Goal: Task Accomplishment & Management: Use online tool/utility

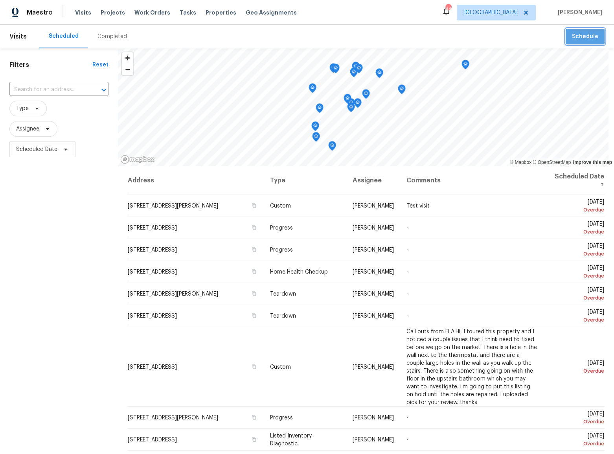
click at [581, 31] on button "Schedule" at bounding box center [584, 37] width 39 height 16
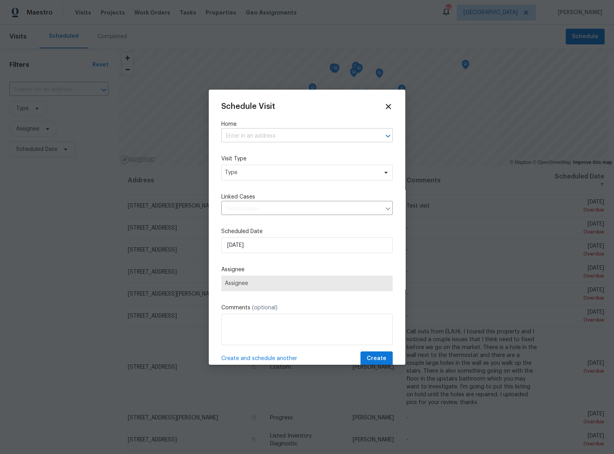
click at [287, 137] on input "text" at bounding box center [295, 136] width 149 height 12
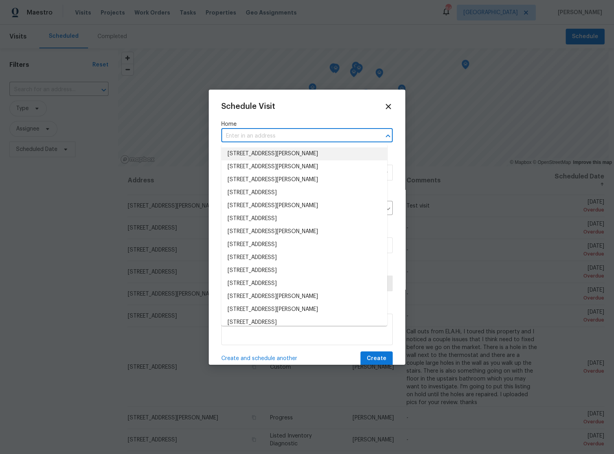
click at [287, 156] on li "[STREET_ADDRESS][PERSON_NAME]" at bounding box center [304, 153] width 166 height 13
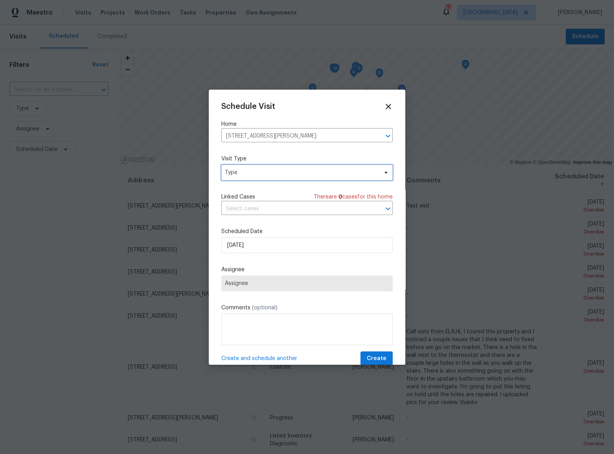
click at [253, 175] on span "Type" at bounding box center [301, 173] width 153 height 8
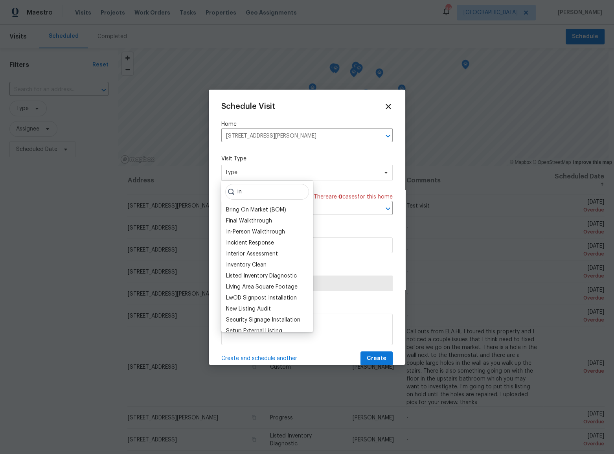
type input "i"
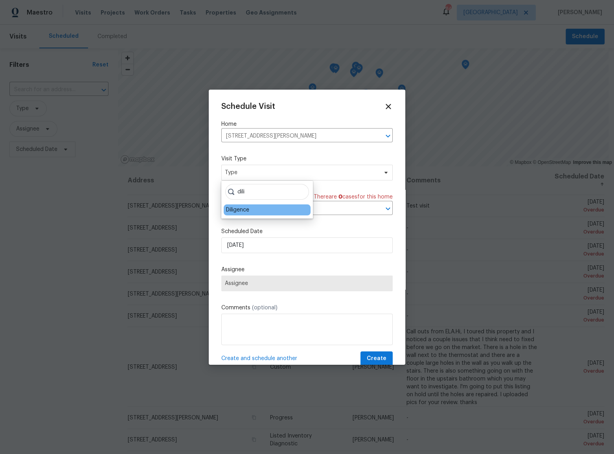
type input "dili"
click at [253, 209] on div "Diligence" at bounding box center [267, 209] width 87 height 11
click at [228, 211] on div "Diligence" at bounding box center [237, 210] width 23 height 8
type input "[DATE] 1:37 pm"
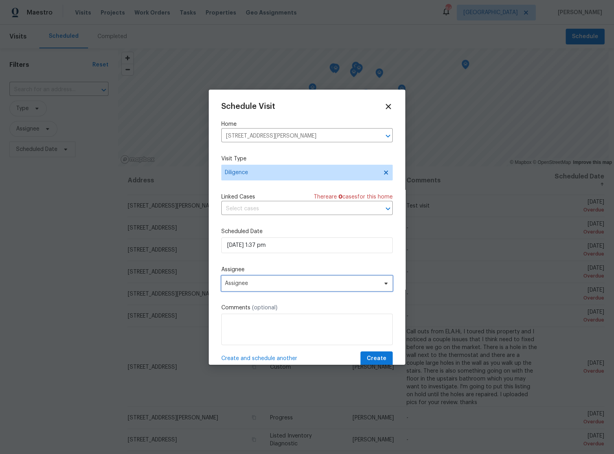
click at [264, 286] on span "Assignee" at bounding box center [302, 283] width 154 height 6
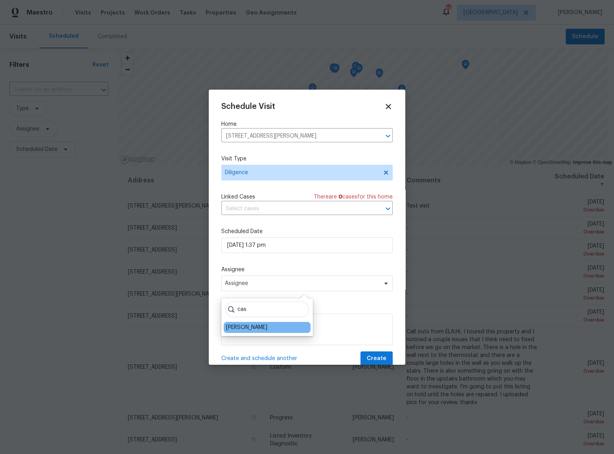
type input "cas"
click at [242, 328] on div "[PERSON_NAME]" at bounding box center [246, 327] width 41 height 8
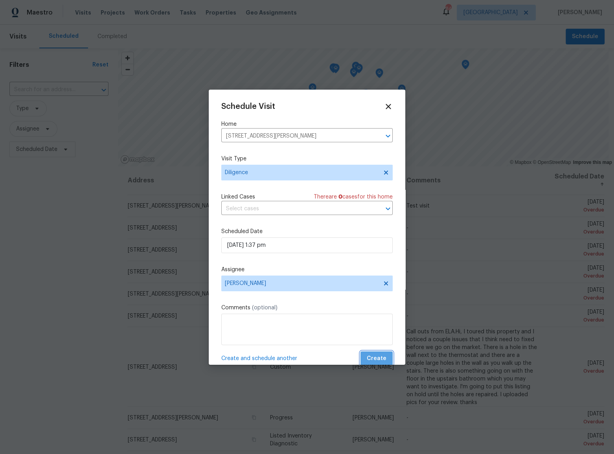
click at [377, 363] on span "Create" at bounding box center [376, 359] width 20 height 10
